Goal: Task Accomplishment & Management: Complete application form

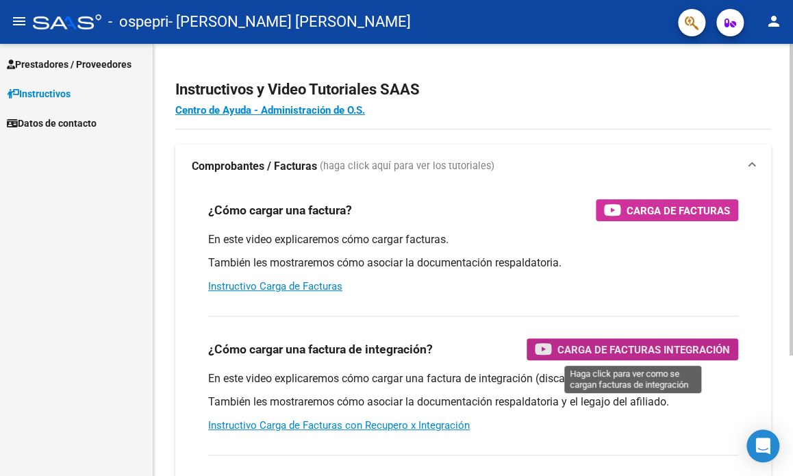
click at [621, 349] on span "Carga de Facturas Integración" at bounding box center [644, 349] width 173 height 17
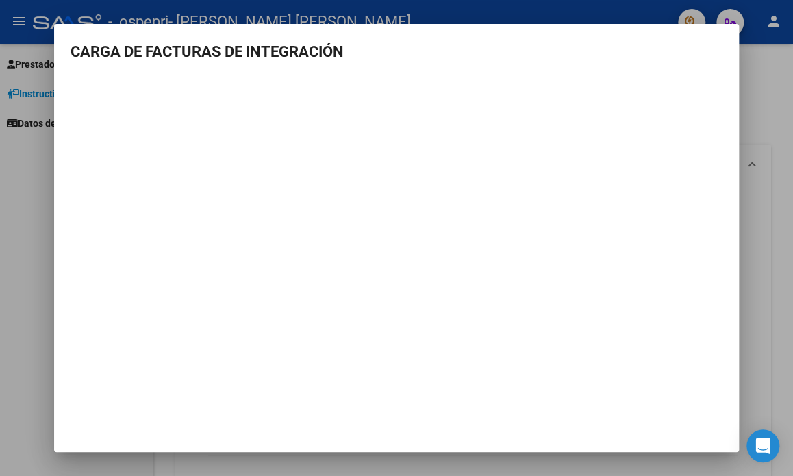
click at [765, 101] on div at bounding box center [396, 238] width 793 height 476
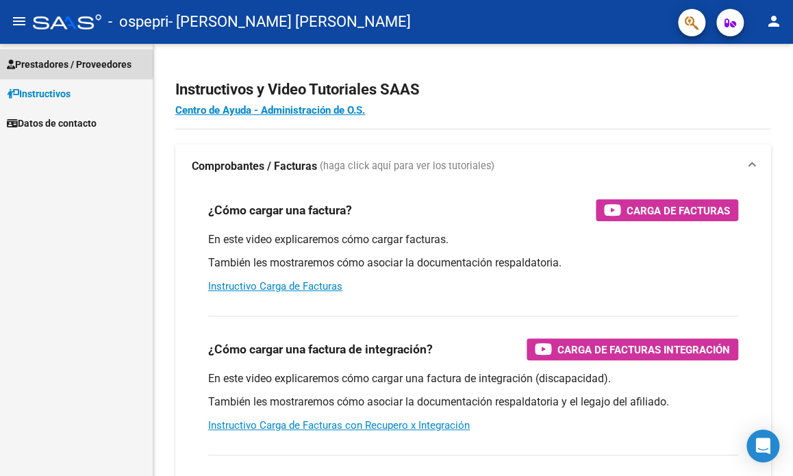
click at [61, 64] on span "Prestadores / Proveedores" at bounding box center [69, 64] width 125 height 15
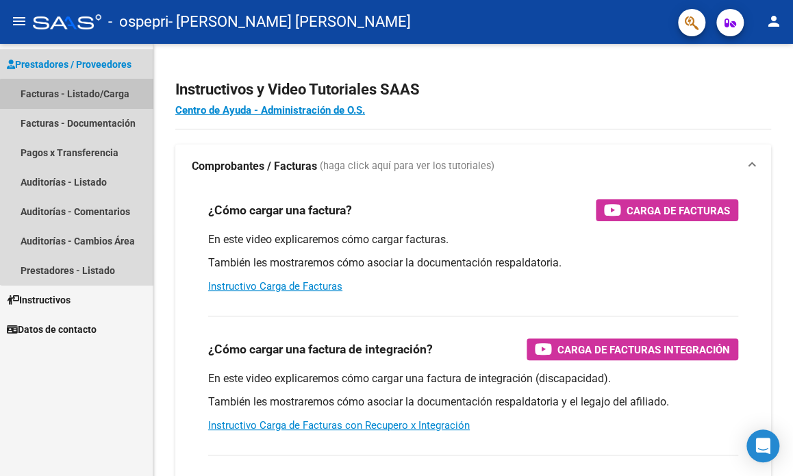
click at [88, 95] on link "Facturas - Listado/Carga" at bounding box center [76, 93] width 153 height 29
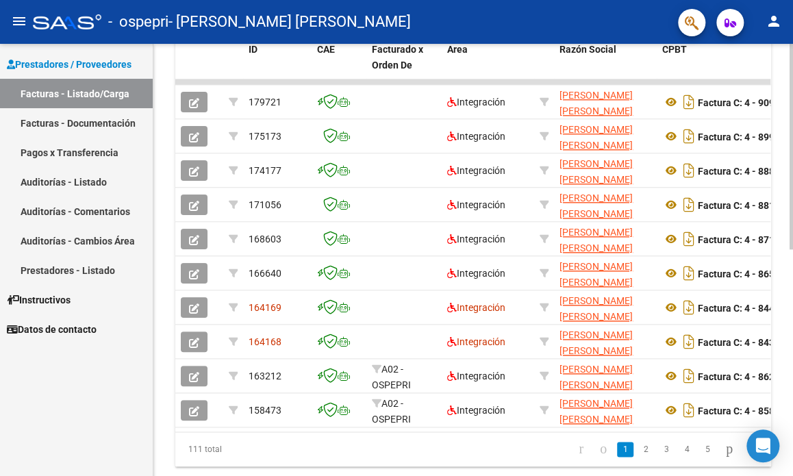
click at [791, 277] on div at bounding box center [791, 260] width 3 height 432
click at [791, 277] on div at bounding box center [791, 356] width 3 height 206
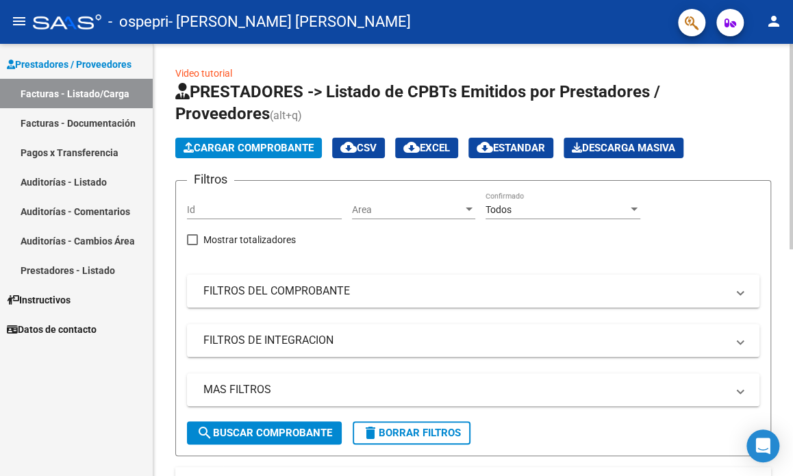
click at [790, 192] on div at bounding box center [791, 260] width 3 height 432
click at [296, 432] on span "search Buscar Comprobante" at bounding box center [265, 433] width 136 height 12
click at [293, 143] on span "Cargar Comprobante" at bounding box center [249, 148] width 130 height 12
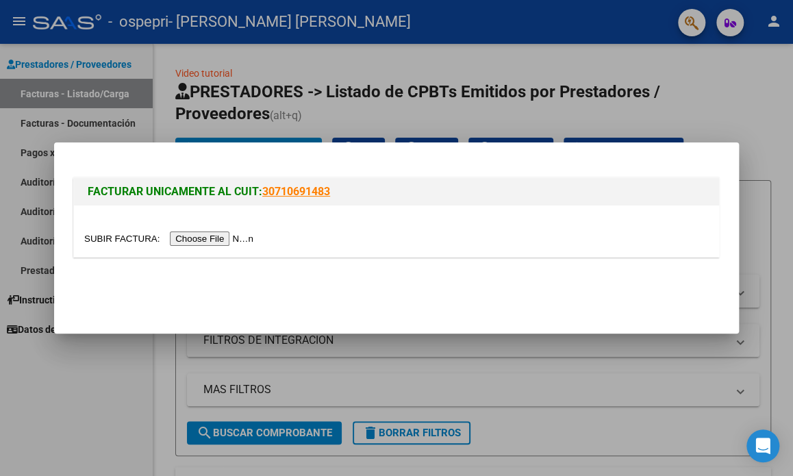
click at [248, 237] on input "file" at bounding box center [170, 239] width 173 height 14
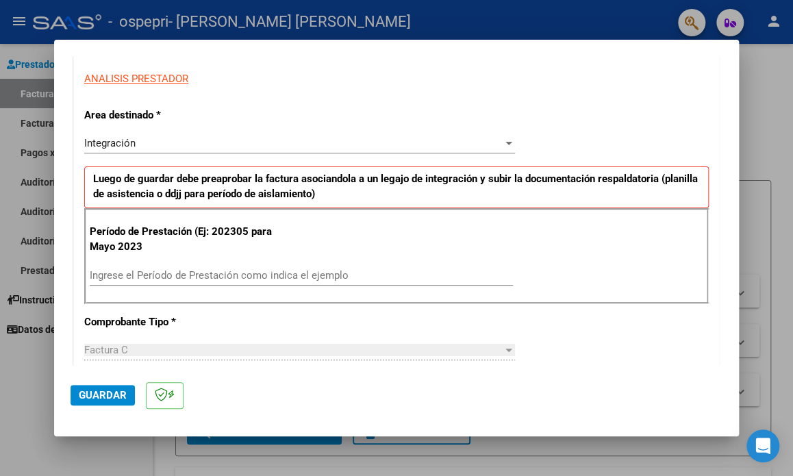
scroll to position [274, 0]
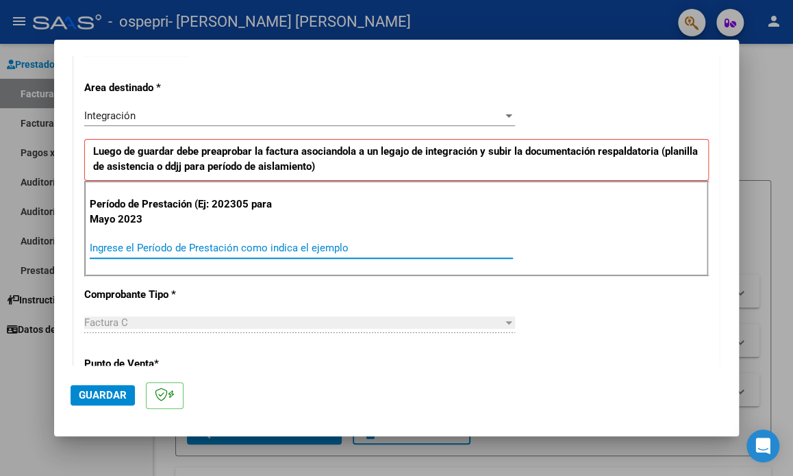
click at [221, 248] on input "Ingrese el Período de Prestación como indica el ejemplo" at bounding box center [301, 248] width 423 height 12
type input "202507"
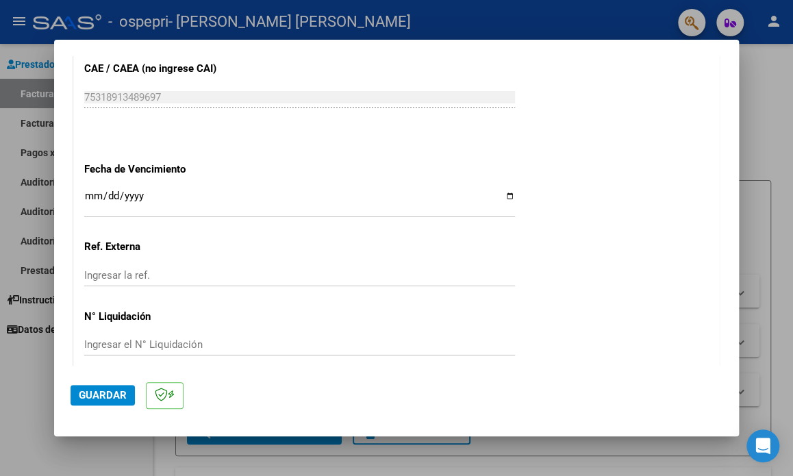
scroll to position [828, 0]
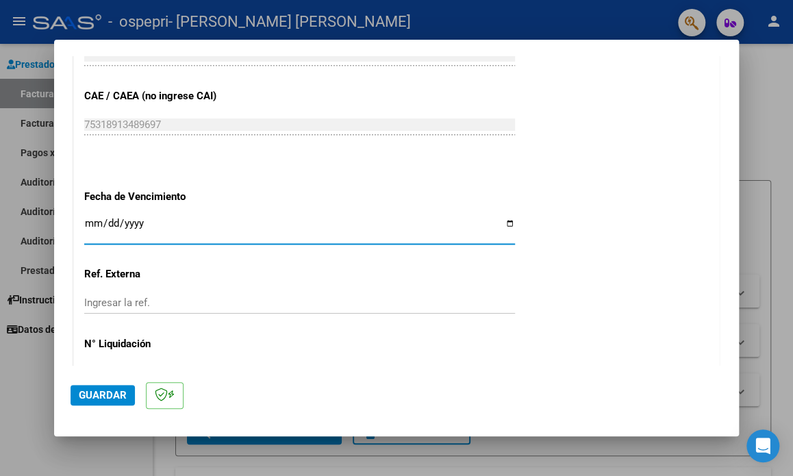
click at [501, 221] on input "Ingresar la fecha" at bounding box center [299, 229] width 431 height 22
type input "[DATE]"
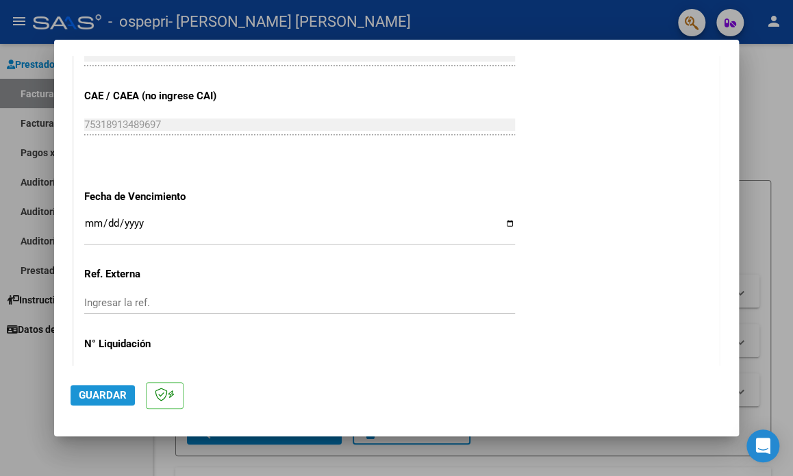
click at [112, 394] on span "Guardar" at bounding box center [103, 395] width 48 height 12
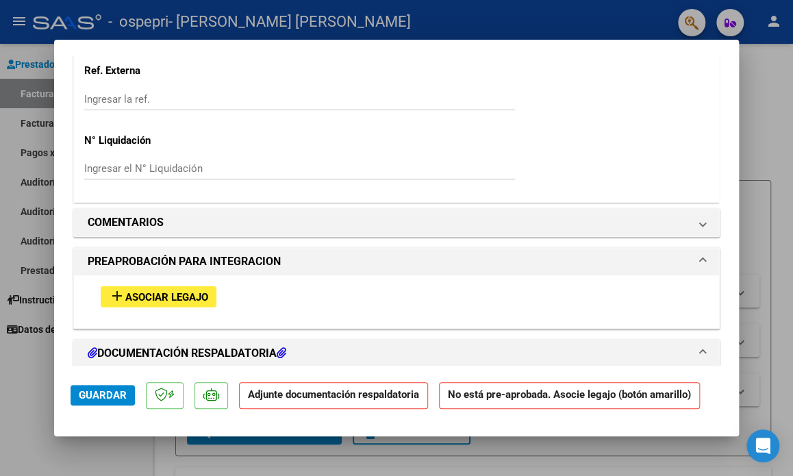
scroll to position [1096, 0]
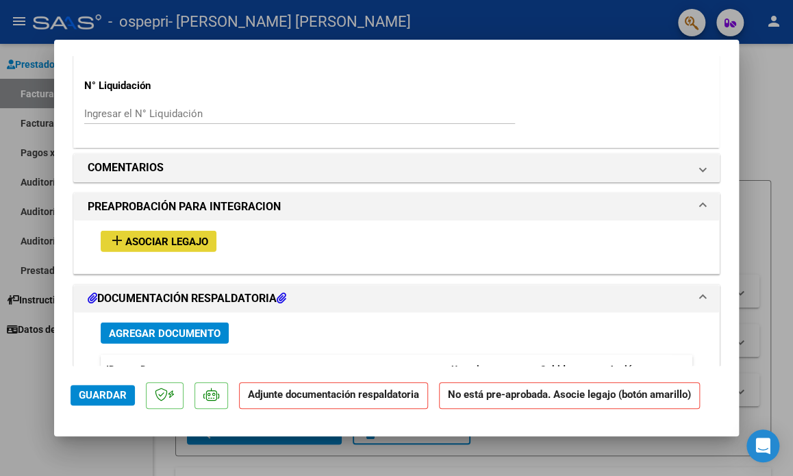
click at [192, 238] on span "Asociar Legajo" at bounding box center [166, 242] width 83 height 12
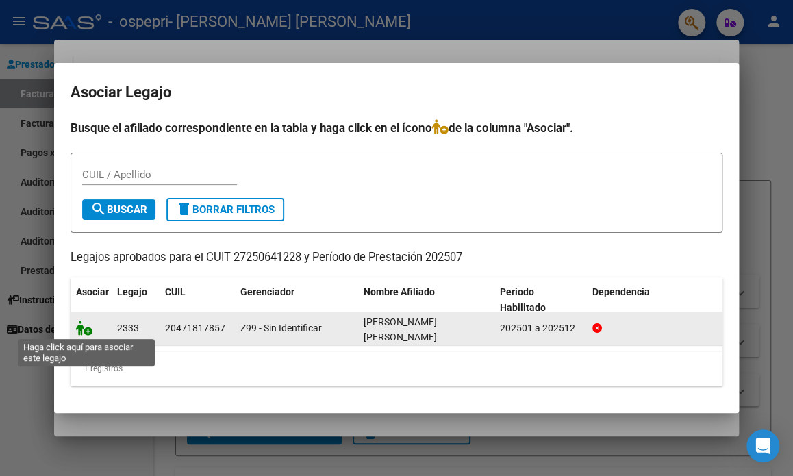
click at [82, 331] on icon at bounding box center [84, 328] width 16 height 15
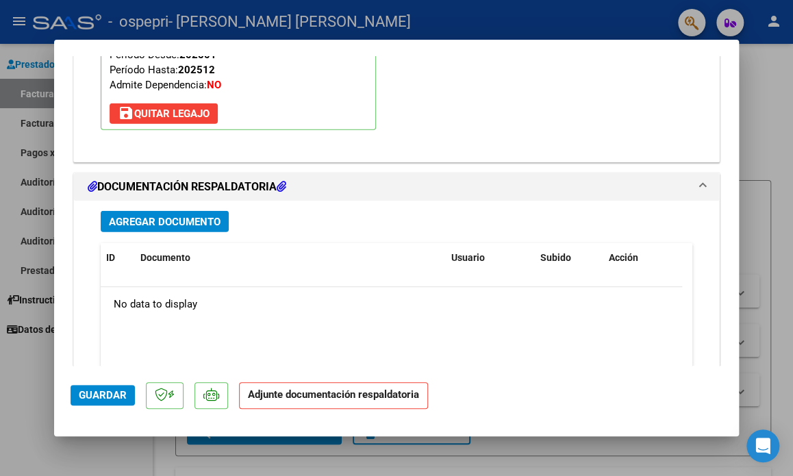
scroll to position [1433, 0]
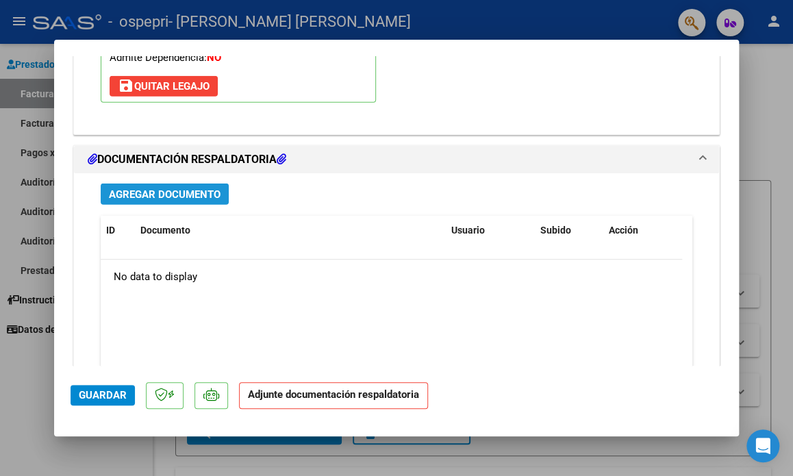
click at [169, 190] on span "Agregar Documento" at bounding box center [165, 194] width 112 height 12
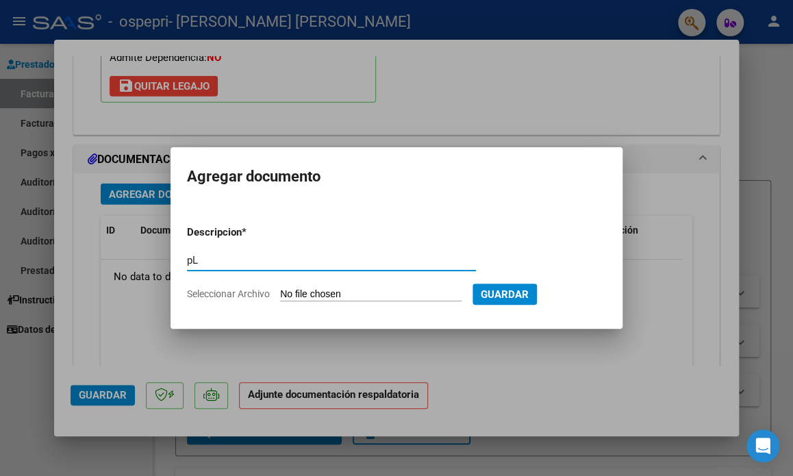
type input "p"
type input "PLANILLA DE FIRMA"
click at [222, 290] on span "Seleccionar Archivo" at bounding box center [228, 293] width 83 height 11
click at [280, 290] on input "Seleccionar Archivo" at bounding box center [371, 294] width 182 height 13
type input "C:\fakepath\Firma [PERSON_NAME]. [DATE].jpeg"
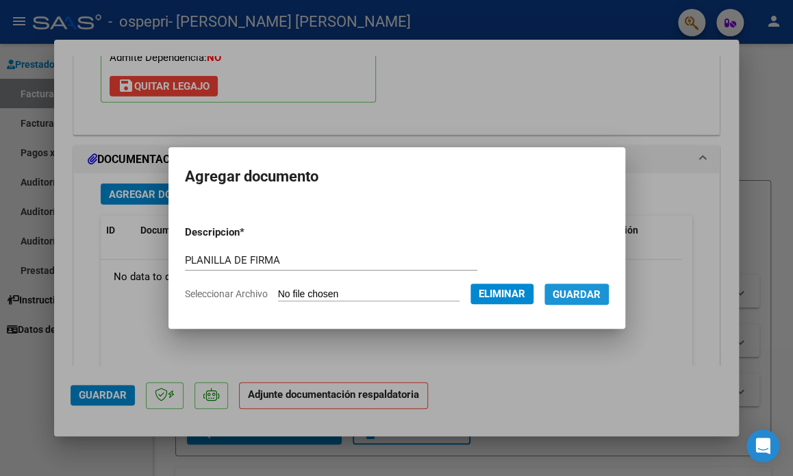
click at [592, 300] on span "Guardar" at bounding box center [577, 294] width 48 height 12
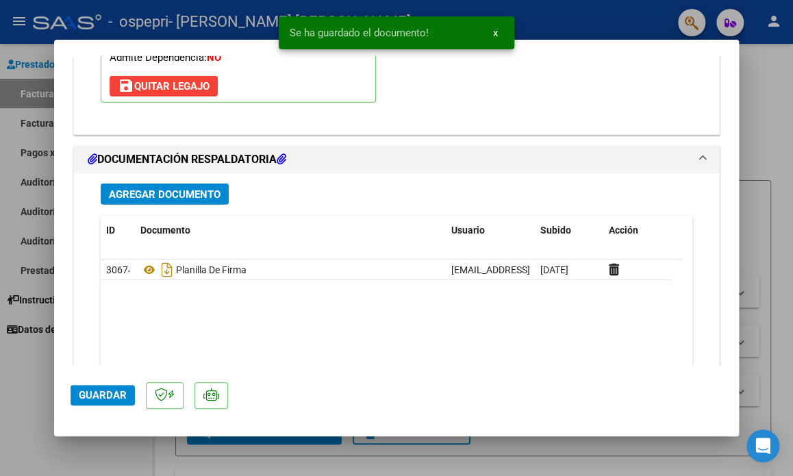
scroll to position [1461, 0]
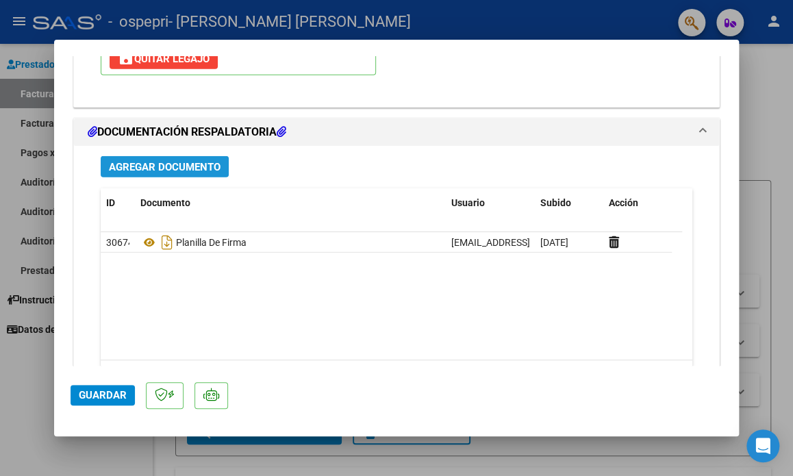
click at [203, 166] on span "Agregar Documento" at bounding box center [165, 167] width 112 height 12
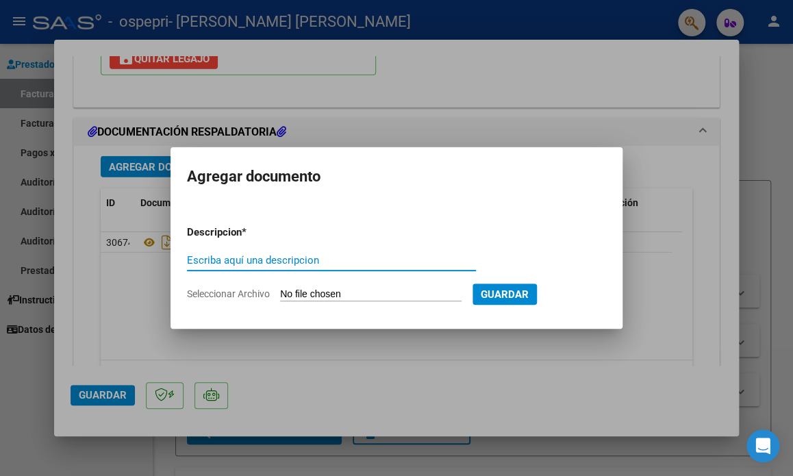
click at [234, 258] on input "Escriba aquí una descripcion" at bounding box center [331, 260] width 289 height 12
type input "PRELIQUIDACION"
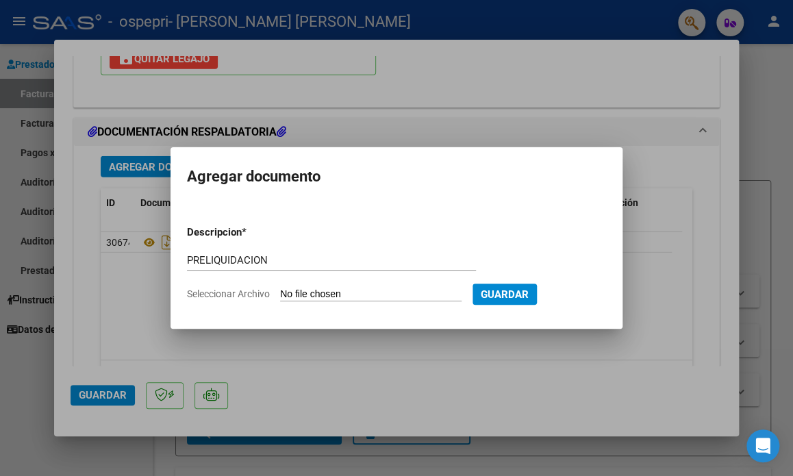
click at [225, 298] on span "Seleccionar Archivo" at bounding box center [228, 293] width 83 height 11
click at [280, 298] on input "Seleccionar Archivo" at bounding box center [371, 294] width 182 height 13
click at [137, 318] on div at bounding box center [396, 238] width 793 height 476
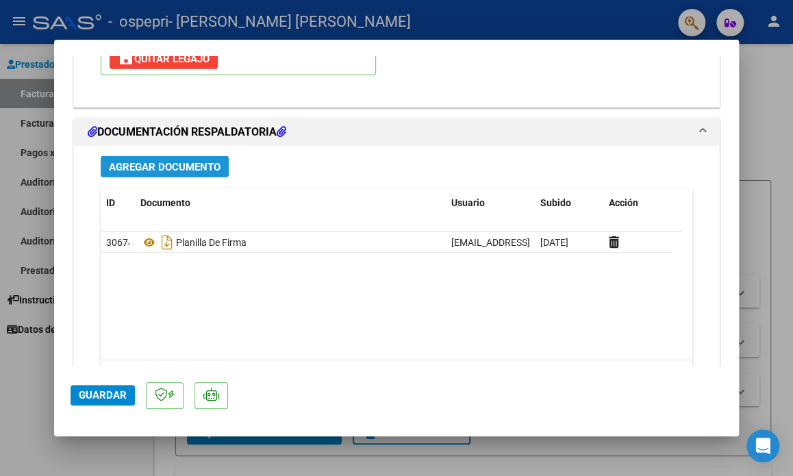
click at [201, 161] on span "Agregar Documento" at bounding box center [165, 167] width 112 height 12
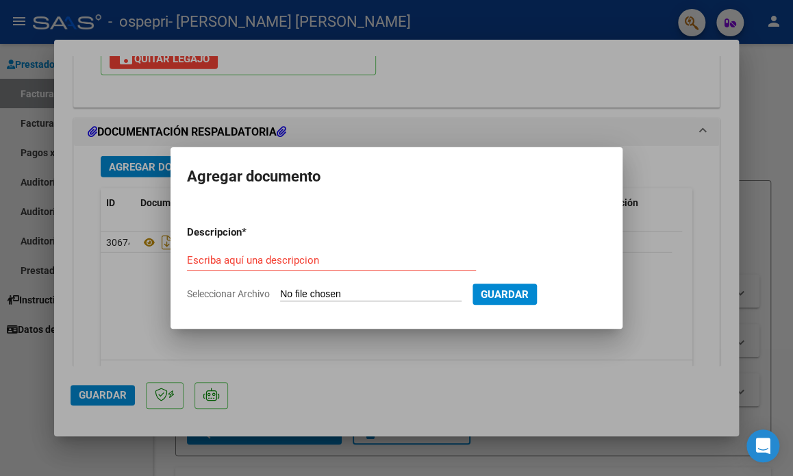
click at [239, 295] on span "Seleccionar Archivo" at bounding box center [228, 293] width 83 height 11
click at [280, 295] on input "Seleccionar Archivo" at bounding box center [371, 294] width 182 height 13
click at [444, 95] on div at bounding box center [396, 238] width 793 height 476
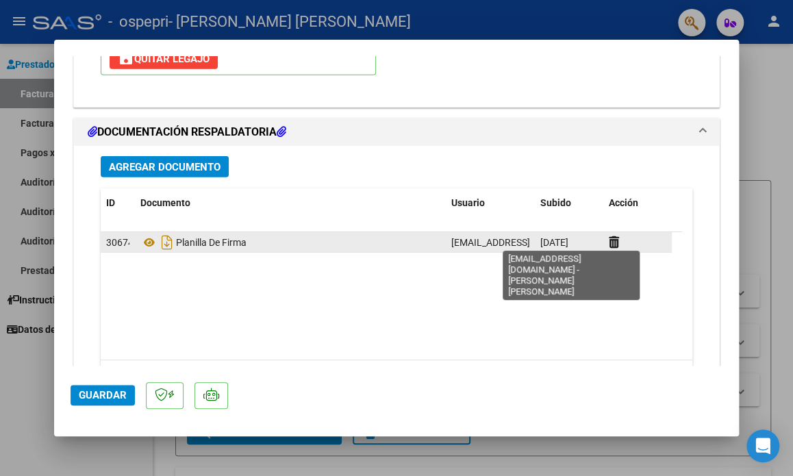
click at [521, 238] on span "[EMAIL_ADDRESS][DOMAIN_NAME] - [PERSON_NAME] [PERSON_NAME]" at bounding box center [605, 242] width 308 height 11
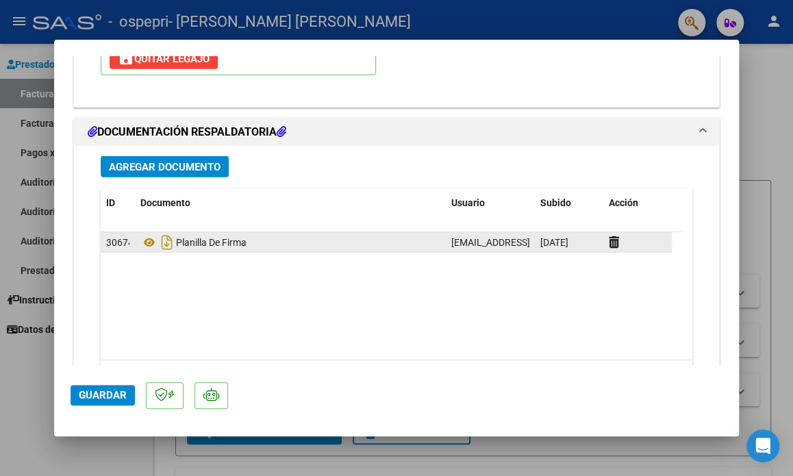
click at [521, 238] on span "[EMAIL_ADDRESS][DOMAIN_NAME] - [PERSON_NAME] [PERSON_NAME]" at bounding box center [605, 242] width 308 height 11
click at [530, 239] on datatable-body-cell "[EMAIL_ADDRESS][DOMAIN_NAME] - [PERSON_NAME] [PERSON_NAME]" at bounding box center [490, 242] width 89 height 20
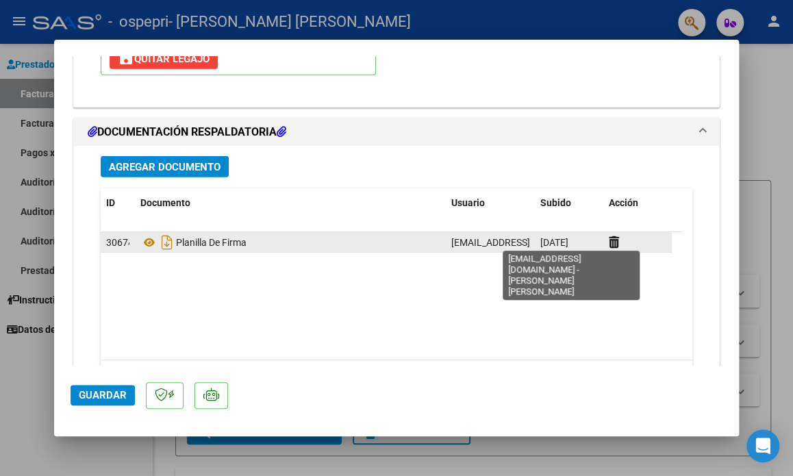
click at [505, 238] on span "[EMAIL_ADDRESS][DOMAIN_NAME] - [PERSON_NAME] [PERSON_NAME]" at bounding box center [605, 242] width 308 height 11
click at [526, 238] on span "[EMAIL_ADDRESS][DOMAIN_NAME] - [PERSON_NAME] [PERSON_NAME]" at bounding box center [605, 242] width 308 height 11
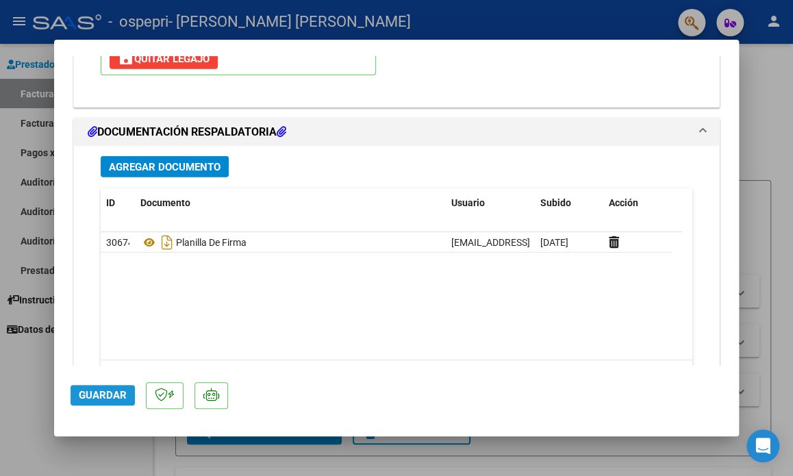
click at [112, 395] on span "Guardar" at bounding box center [103, 395] width 48 height 12
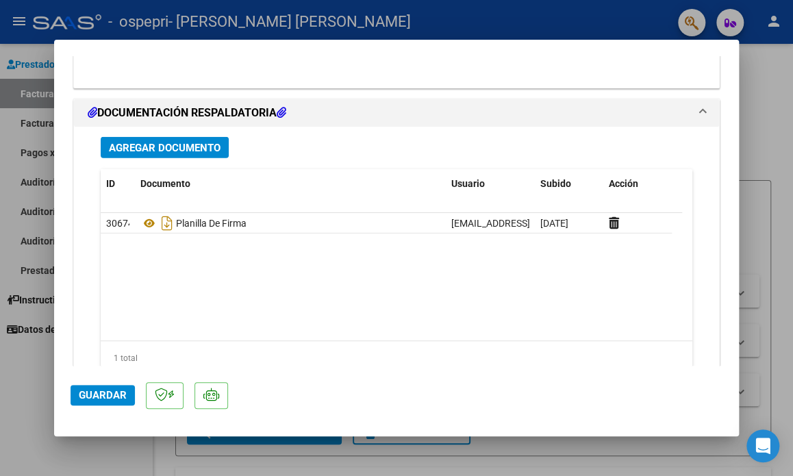
scroll to position [1529, 0]
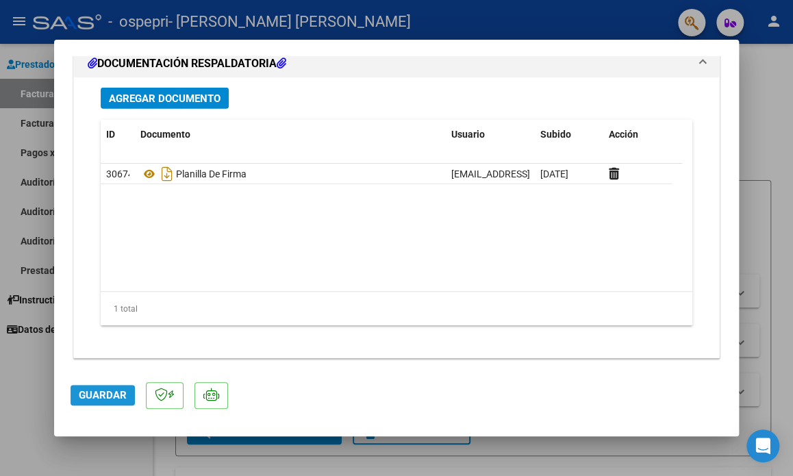
click at [102, 397] on span "Guardar" at bounding box center [103, 395] width 48 height 12
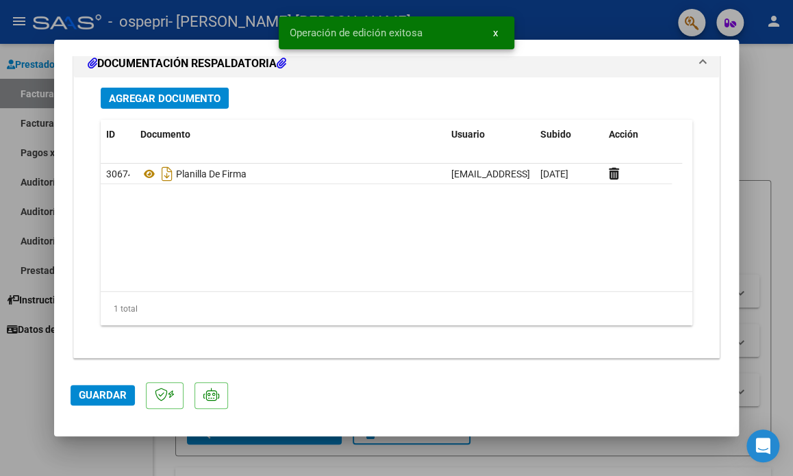
click at [762, 134] on div at bounding box center [396, 238] width 793 height 476
type input "$ 0,00"
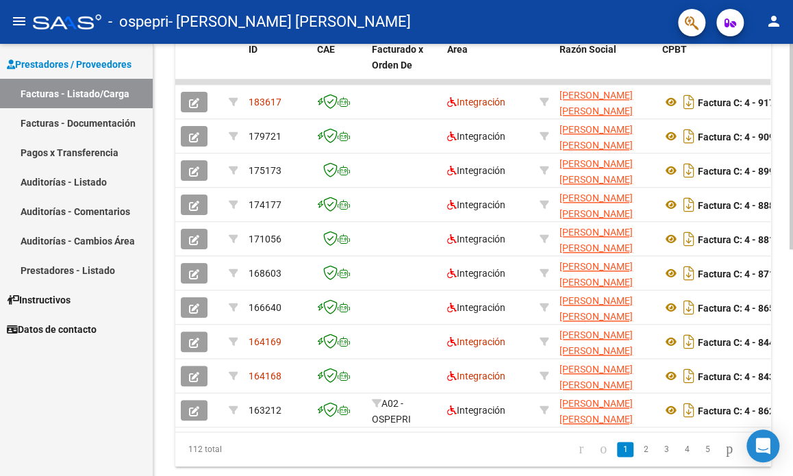
click at [791, 274] on div at bounding box center [791, 260] width 3 height 432
click at [791, 274] on div at bounding box center [791, 356] width 3 height 206
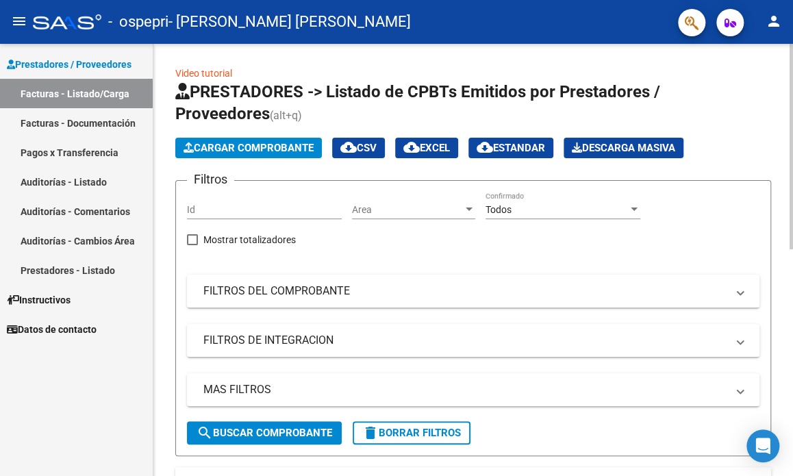
click at [791, 218] on div at bounding box center [791, 260] width 3 height 432
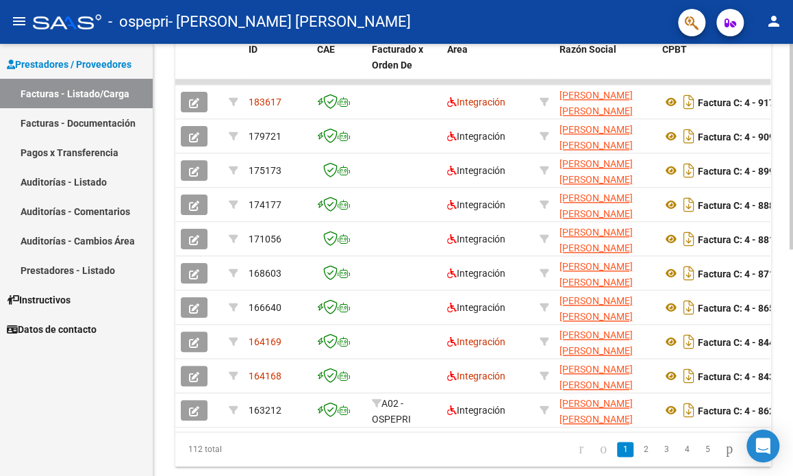
click at [790, 258] on div at bounding box center [791, 260] width 3 height 432
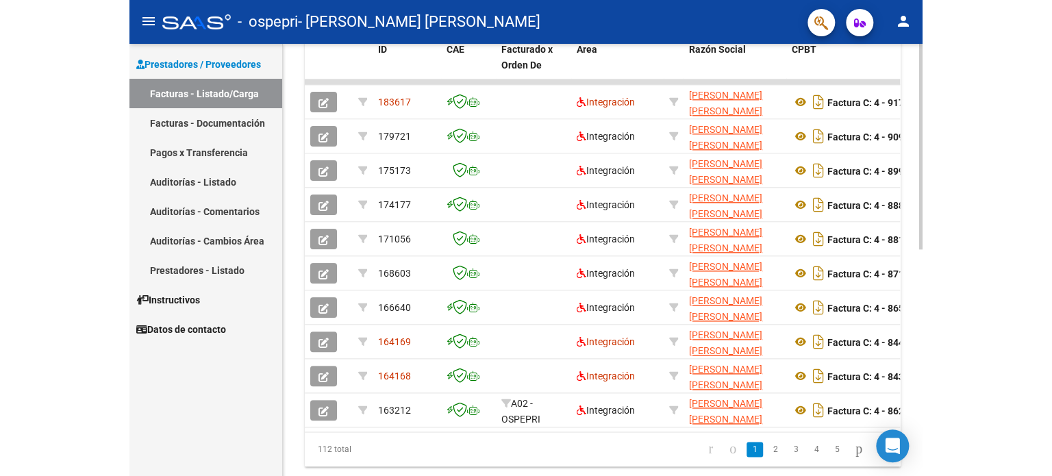
scroll to position [0, 0]
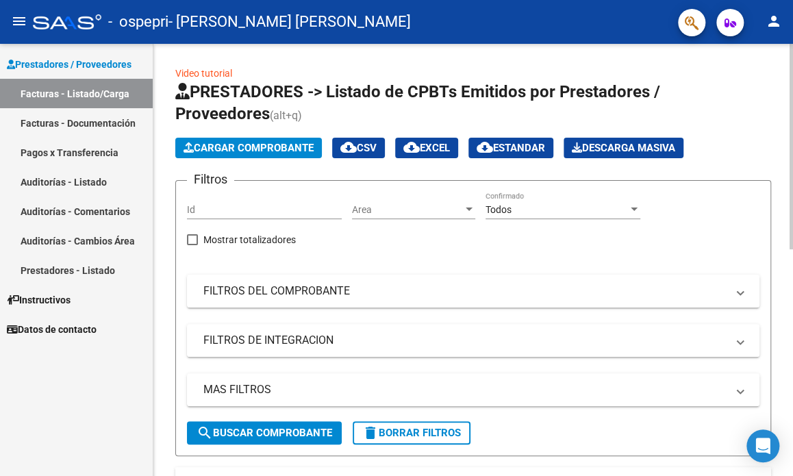
click at [791, 249] on div at bounding box center [791, 260] width 3 height 432
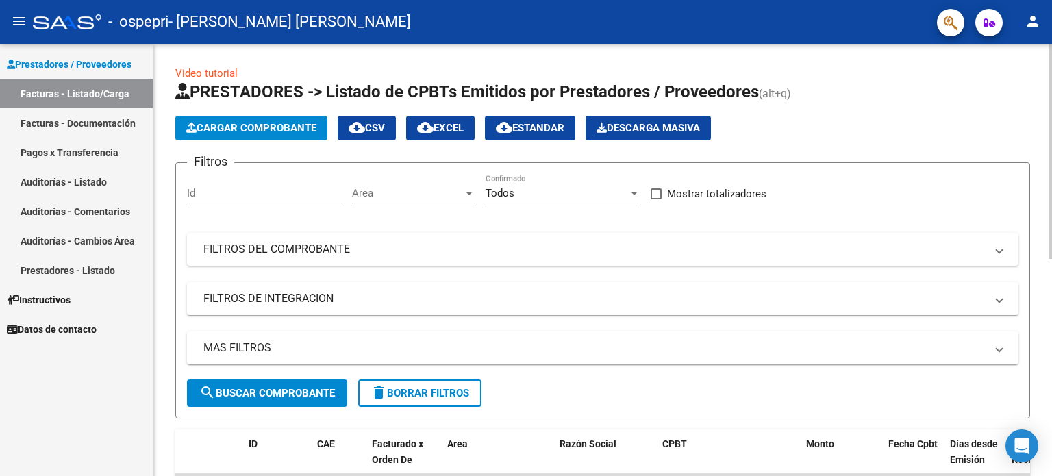
scroll to position [432, 0]
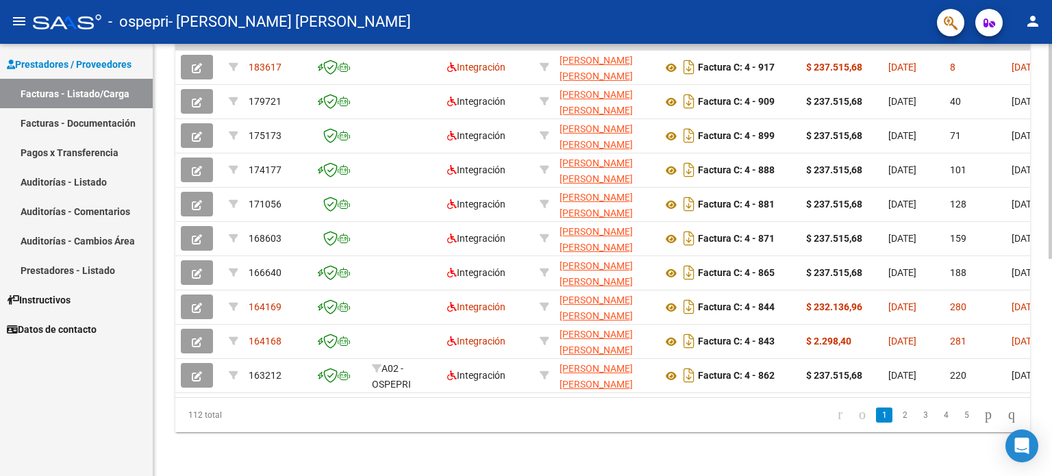
click at [793, 454] on div at bounding box center [1050, 260] width 3 height 432
click at [793, 261] on div at bounding box center [1050, 368] width 3 height 215
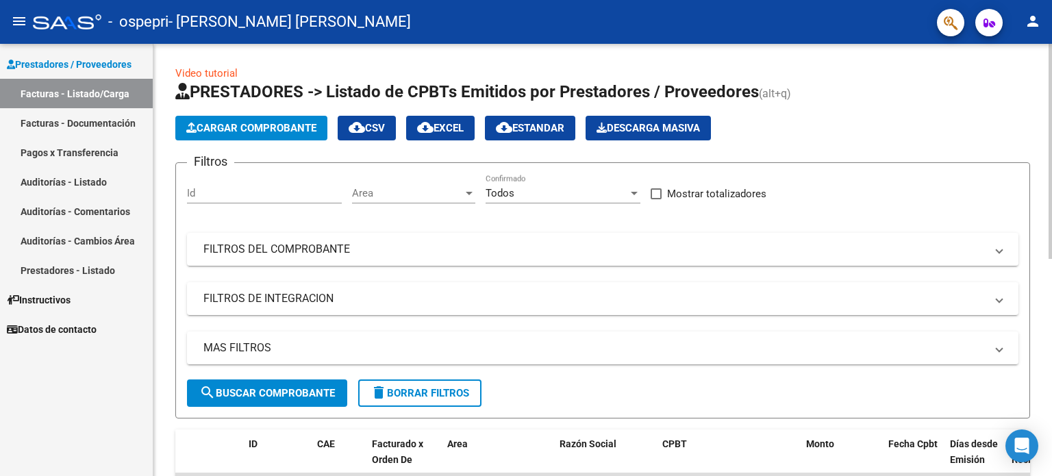
click at [793, 255] on div at bounding box center [1050, 260] width 3 height 432
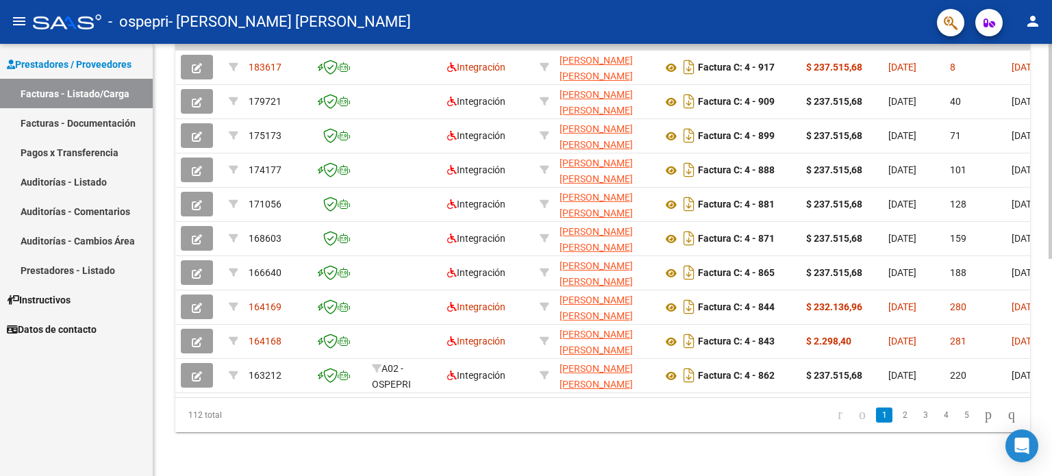
click at [793, 262] on div at bounding box center [1050, 260] width 3 height 432
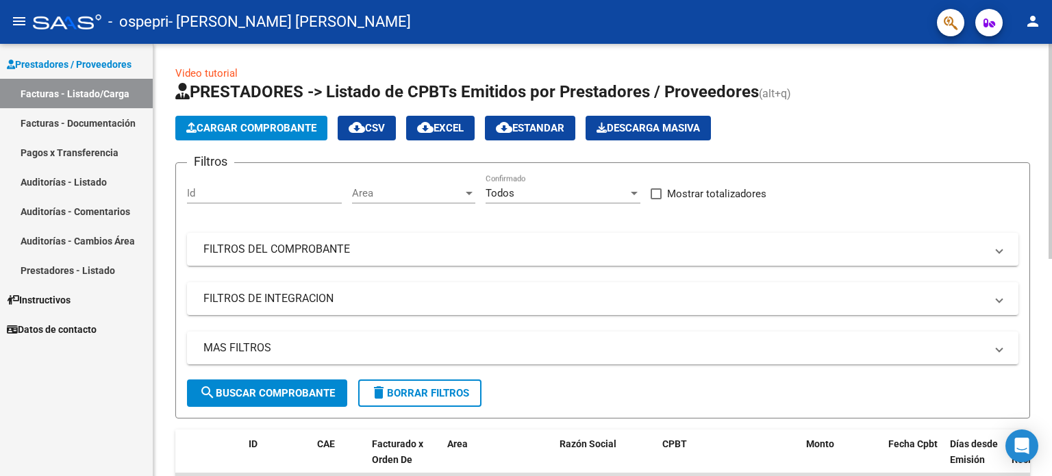
click at [793, 46] on div at bounding box center [1050, 260] width 3 height 432
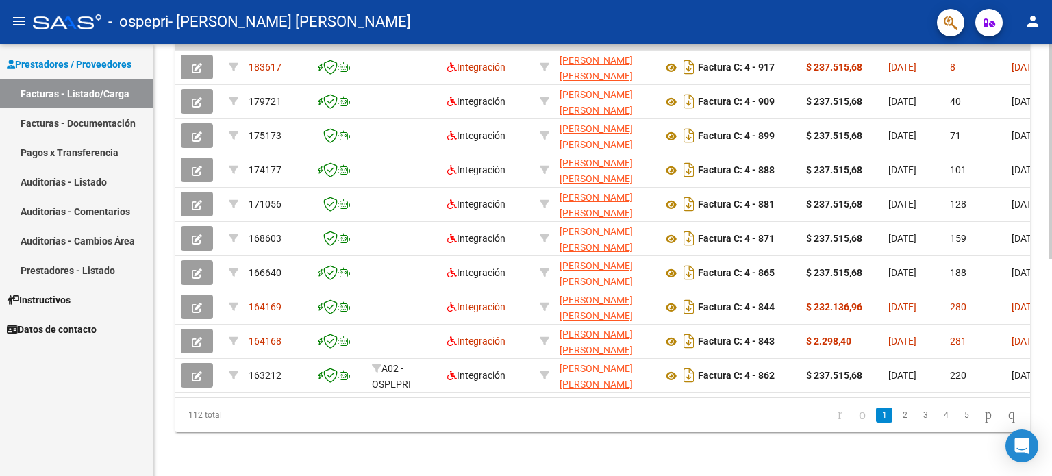
click at [793, 265] on div at bounding box center [1050, 260] width 3 height 432
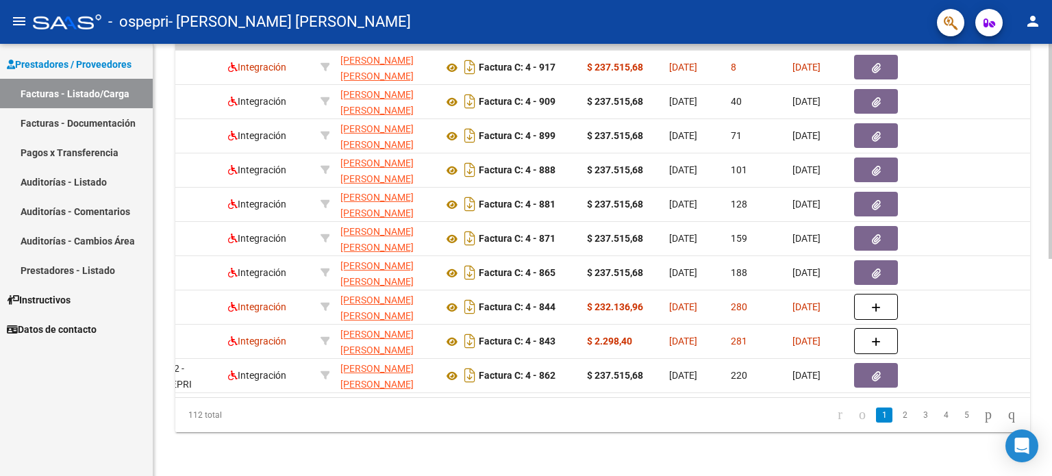
scroll to position [0, 247]
